Goal: Task Accomplishment & Management: Use online tool/utility

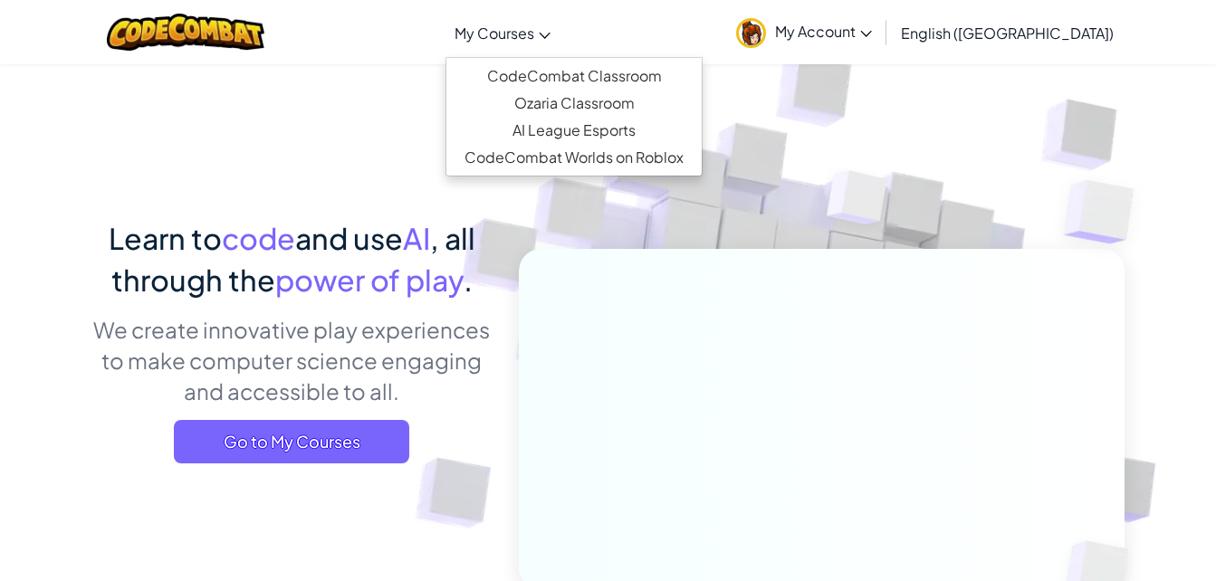
click at [534, 42] on span "My Courses" at bounding box center [495, 33] width 80 height 19
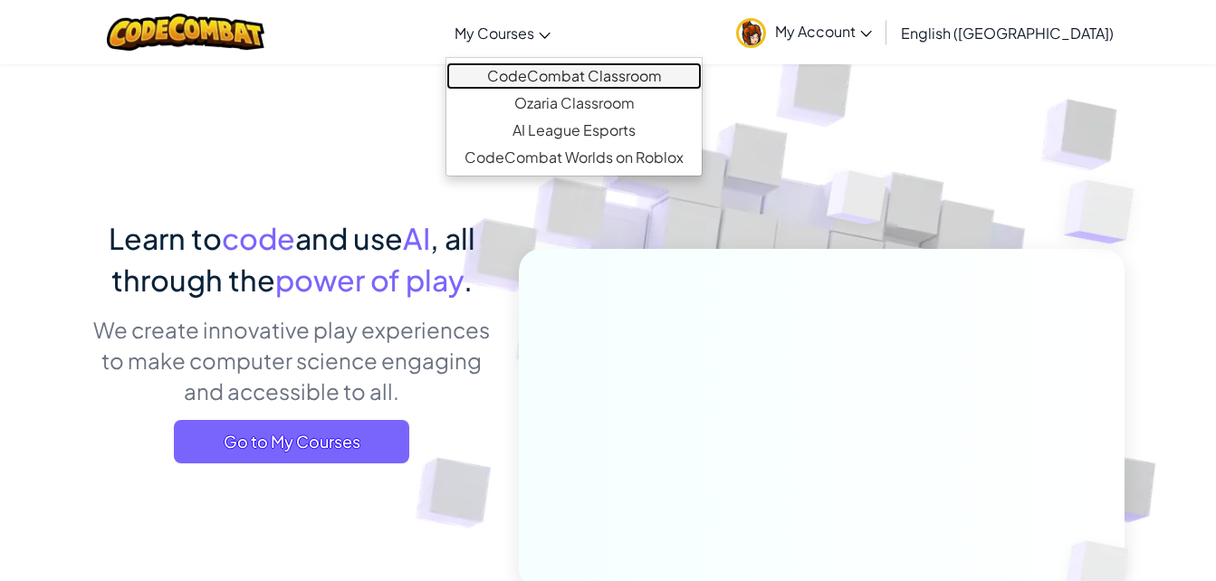
click at [622, 72] on link "CodeCombat Classroom" at bounding box center [574, 75] width 255 height 27
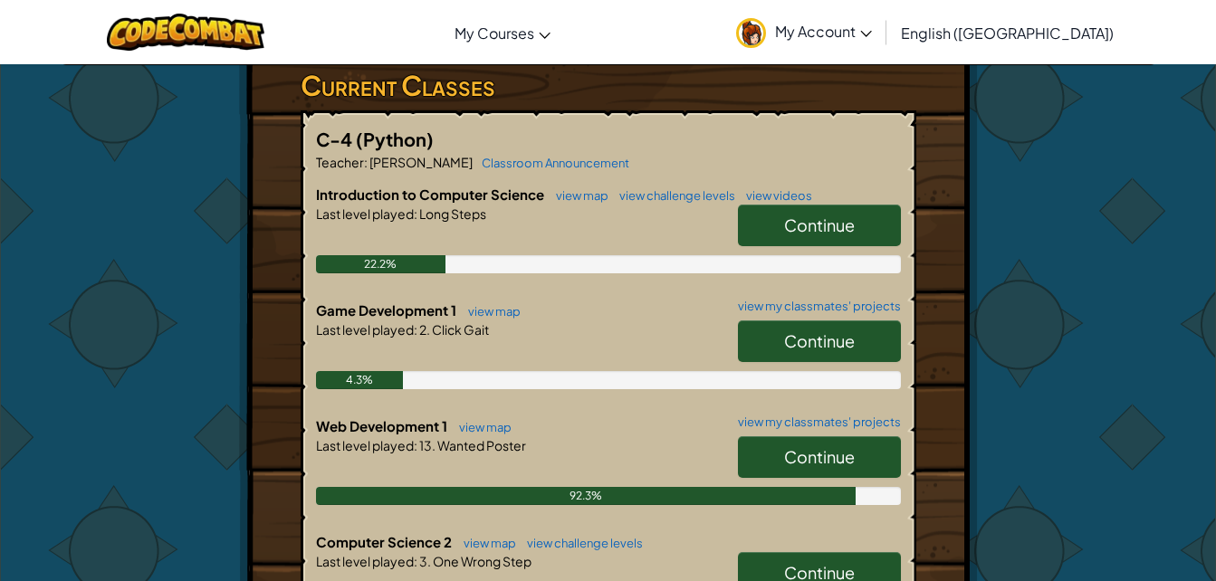
scroll to position [307, 0]
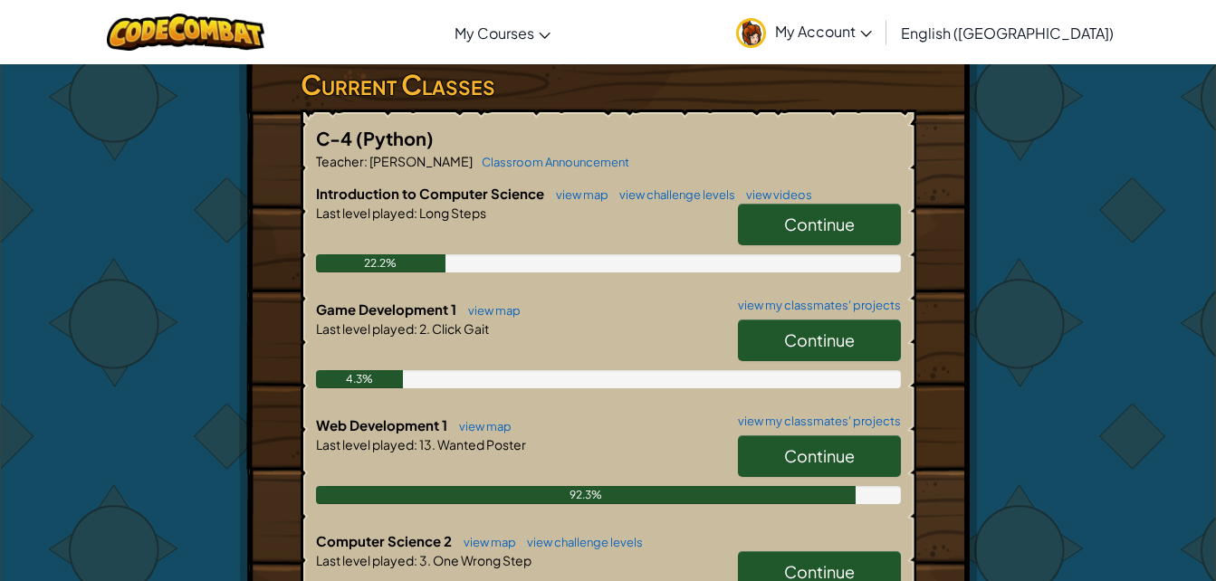
click at [805, 356] on link "Continue" at bounding box center [819, 341] width 163 height 42
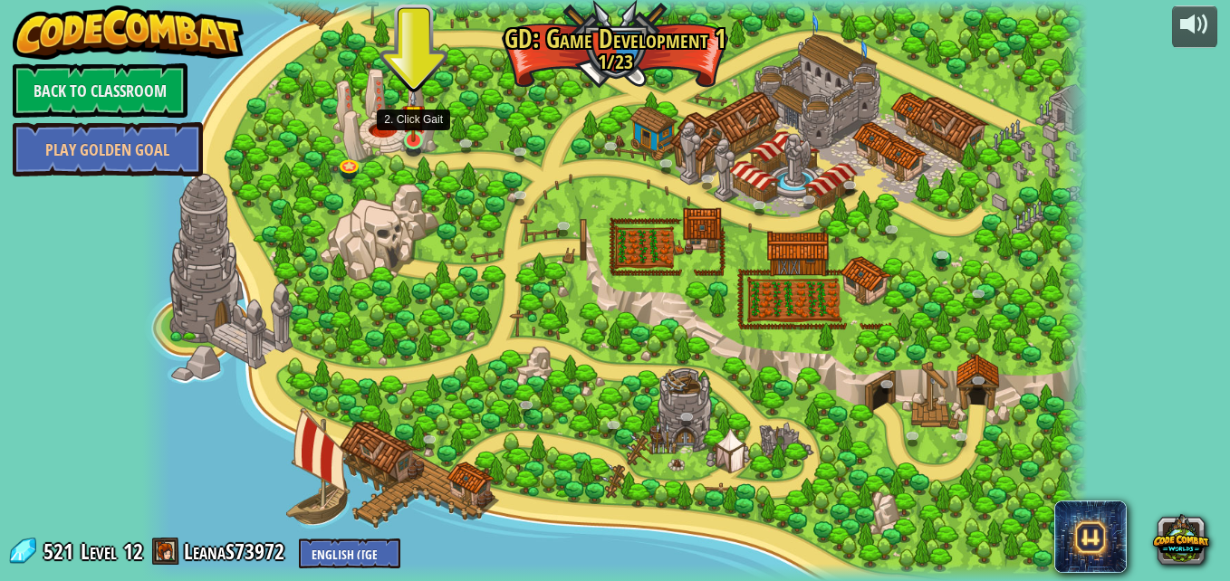
click at [418, 131] on img at bounding box center [413, 116] width 23 height 53
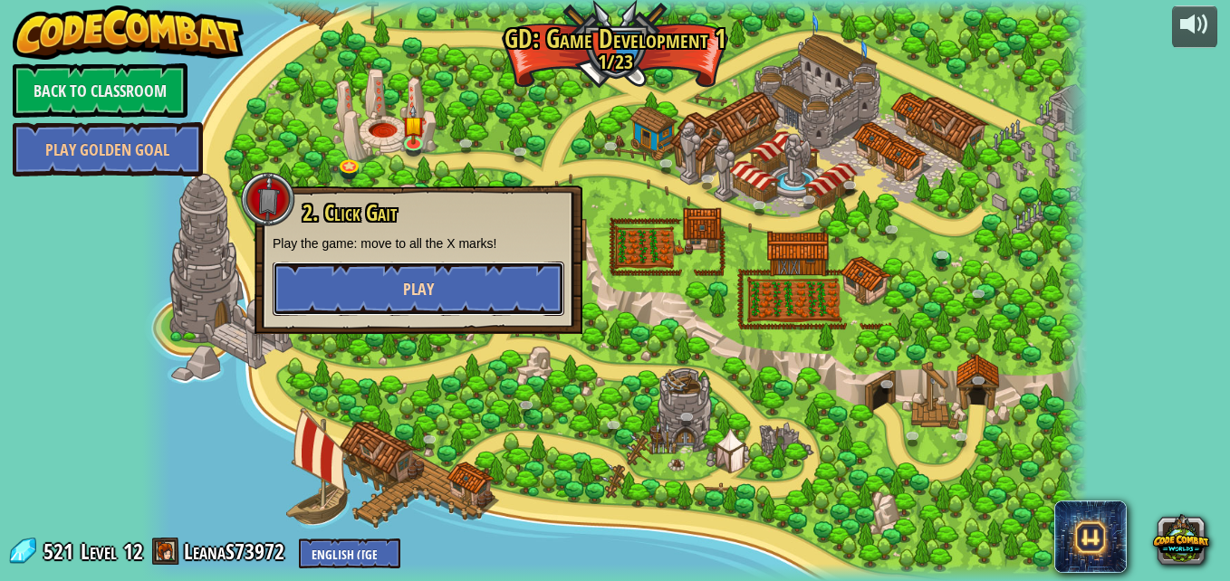
click at [506, 265] on button "Play" at bounding box center [419, 289] width 292 height 54
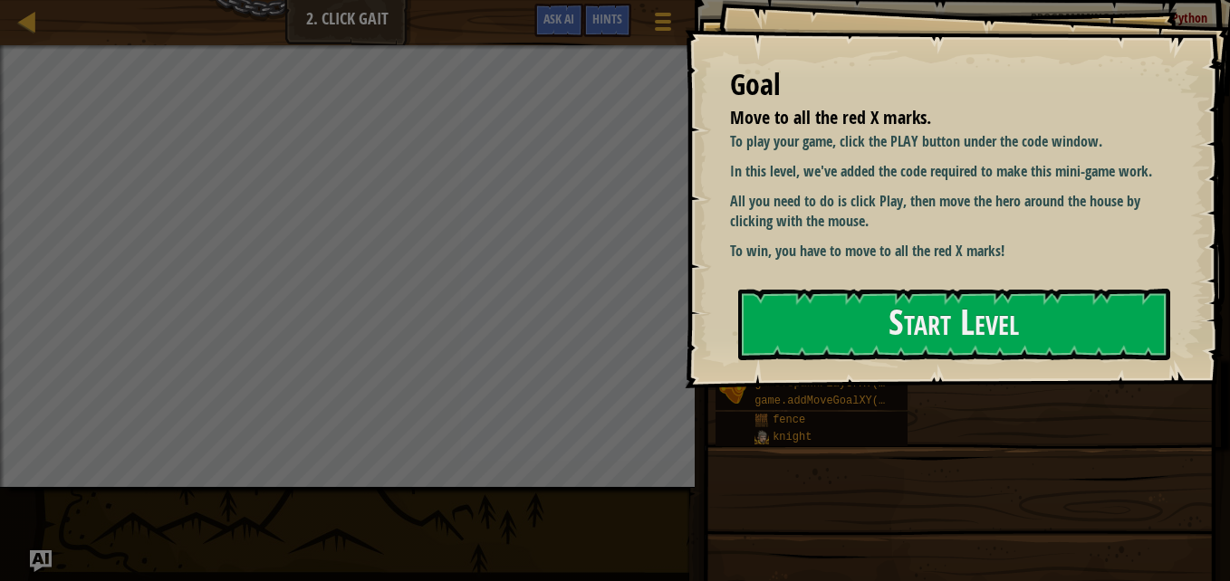
drag, startPoint x: 875, startPoint y: 276, endPoint x: 804, endPoint y: 360, distance: 109.9
click at [804, 360] on div "Start Level" at bounding box center [954, 325] width 432 height 72
